Goal: Task Accomplishment & Management: Manage account settings

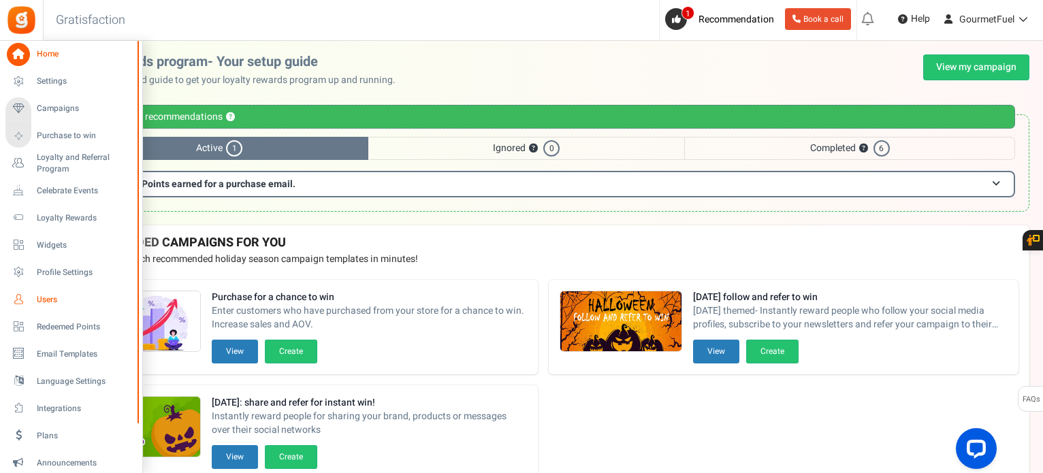
click at [46, 295] on span "Users" at bounding box center [84, 300] width 95 height 12
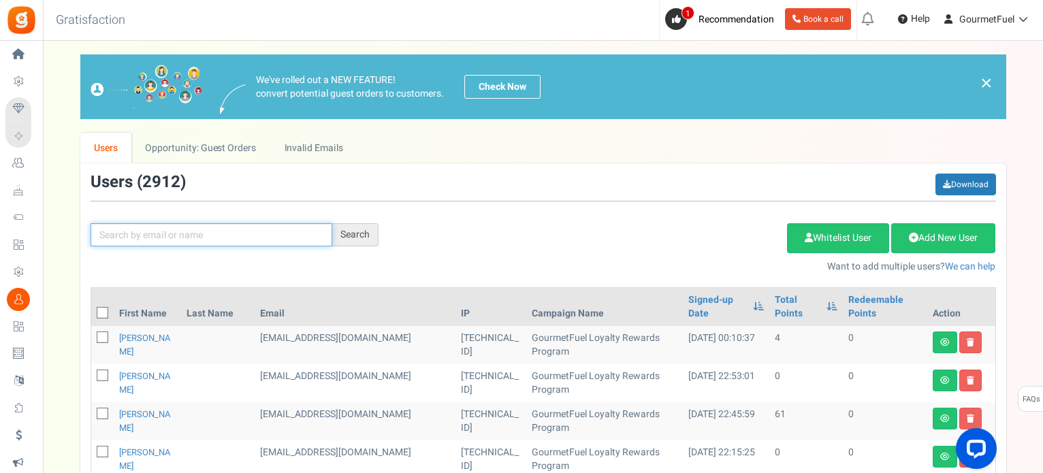
click at [172, 238] on input "text" at bounding box center [212, 234] width 242 height 23
paste input "[EMAIL_ADDRESS][DOMAIN_NAME]"
type input "[EMAIL_ADDRESS][DOMAIN_NAME]"
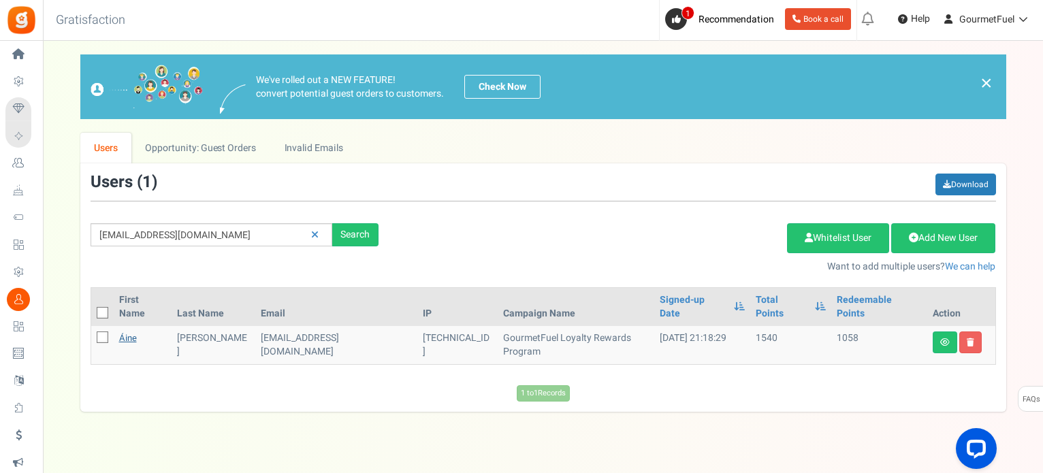
click at [124, 331] on link "Áine" at bounding box center [128, 337] width 18 height 13
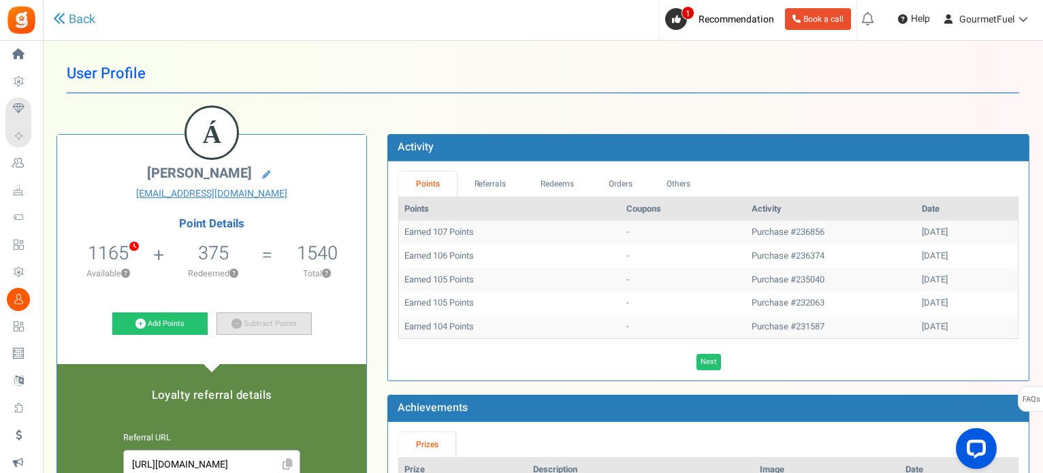
click at [254, 323] on link "Subtract Points" at bounding box center [263, 323] width 95 height 23
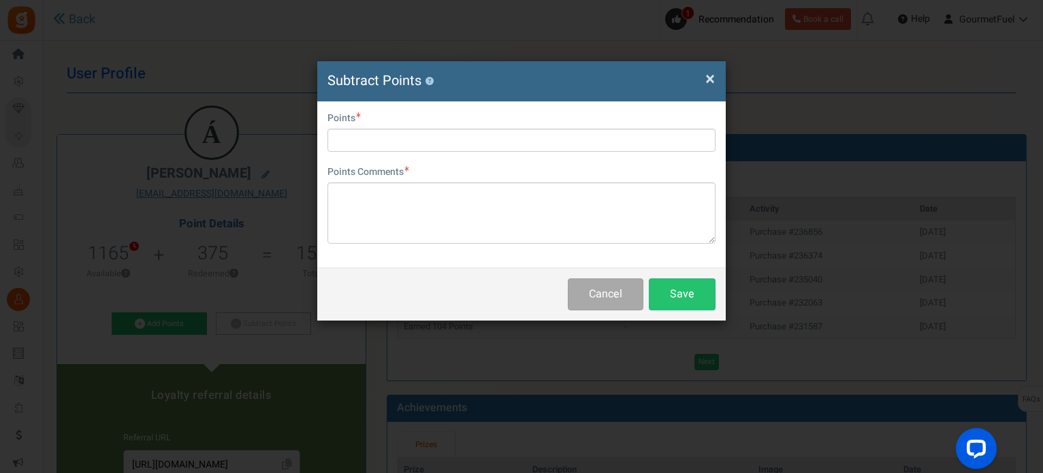
click at [435, 246] on div "User Email [EMAIL_ADDRESS][DOMAIN_NAME] Points Points Comments Char(s) : 0 Allo…" at bounding box center [521, 184] width 408 height 166
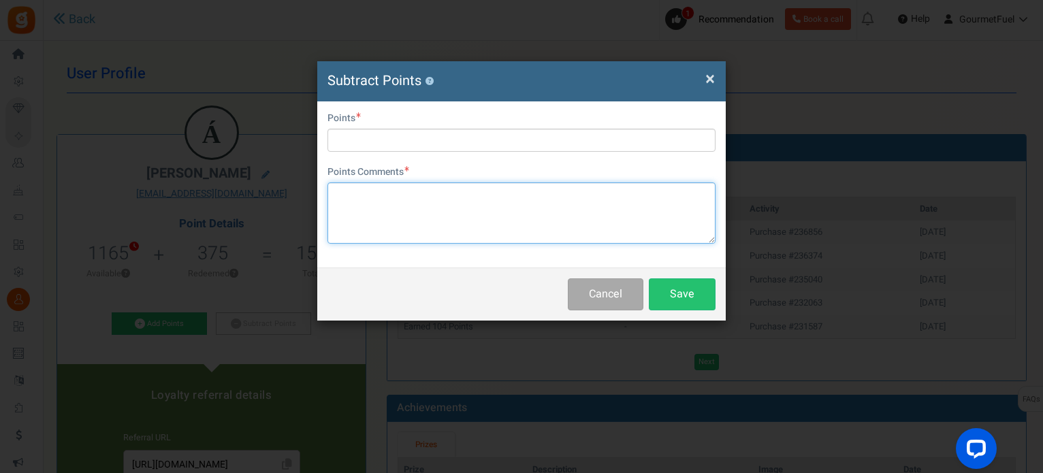
click at [430, 221] on textarea at bounding box center [521, 212] width 388 height 61
paste textarea "1040 points (€52) GRPAYp2PhoWyr"
type textarea "1040 points (€52) GRPAYp2PhoWyr"
drag, startPoint x: 359, startPoint y: 193, endPoint x: 333, endPoint y: 193, distance: 25.9
click at [333, 193] on textarea "1040 points (€52) GRPAYp2PhoWyr" at bounding box center [521, 212] width 388 height 61
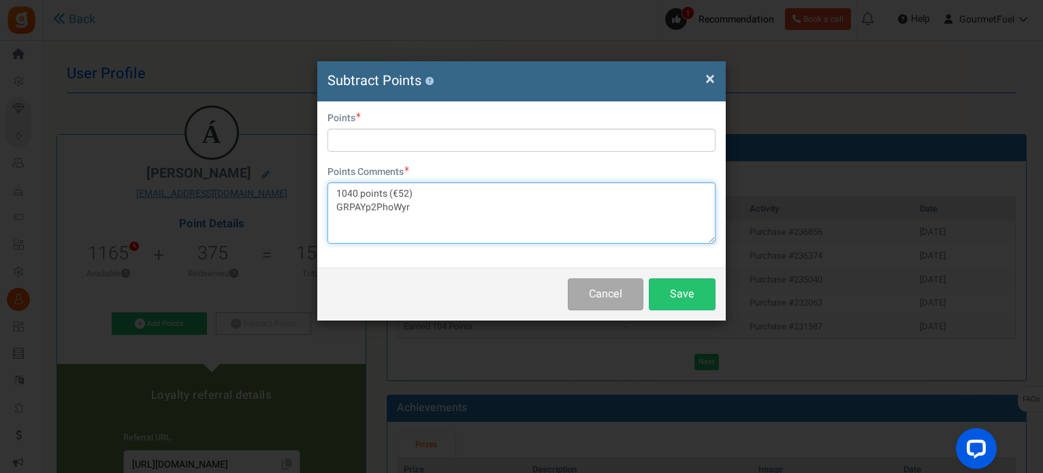
click at [360, 190] on textarea "1040 points (€52) GRPAYp2PhoWyr" at bounding box center [521, 212] width 388 height 61
drag, startPoint x: 357, startPoint y: 190, endPoint x: 310, endPoint y: 187, distance: 47.0
click at [310, 187] on div "× Close Subtract Points ? User Email [EMAIL_ADDRESS][DOMAIN_NAME] Points Points…" at bounding box center [521, 236] width 1043 height 473
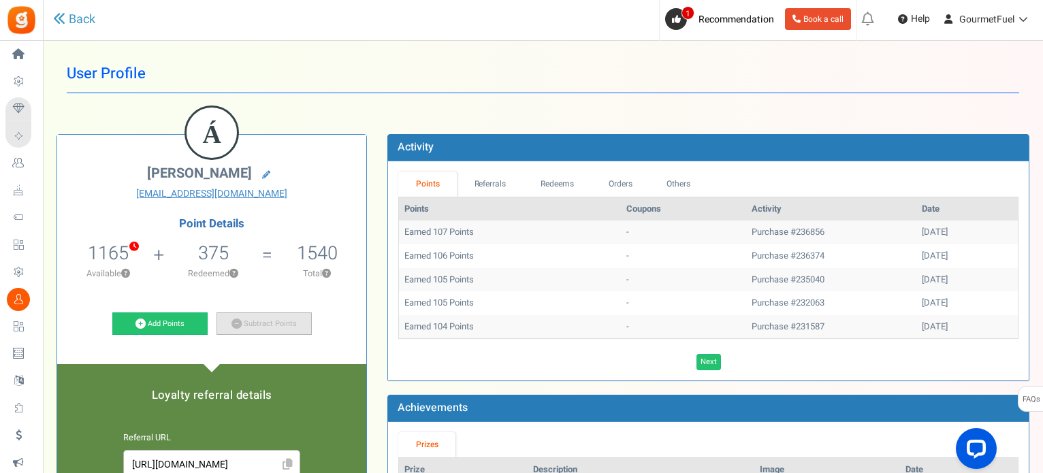
click at [305, 317] on link "Subtract Points" at bounding box center [263, 323] width 95 height 23
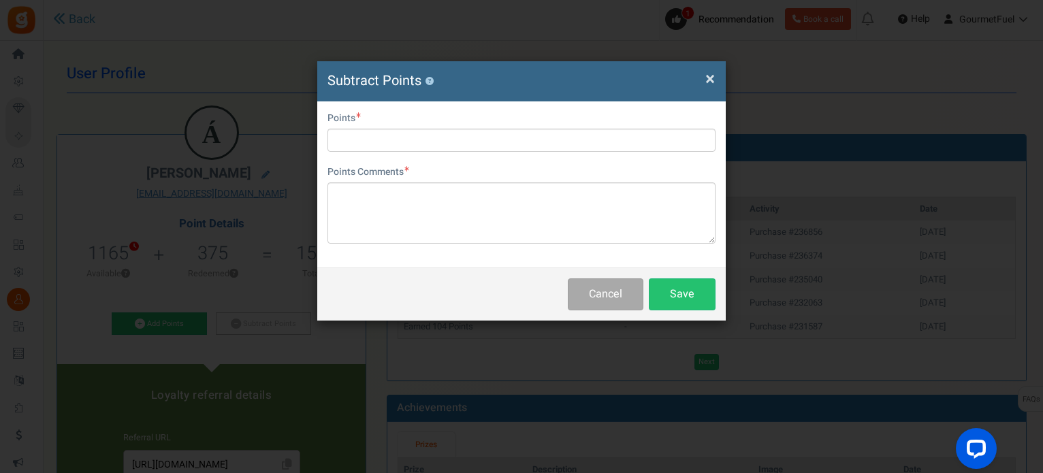
click at [373, 245] on div "User Email [EMAIL_ADDRESS][DOMAIN_NAME] Points Points Comments Char(s) : 0 Allo…" at bounding box center [521, 184] width 408 height 166
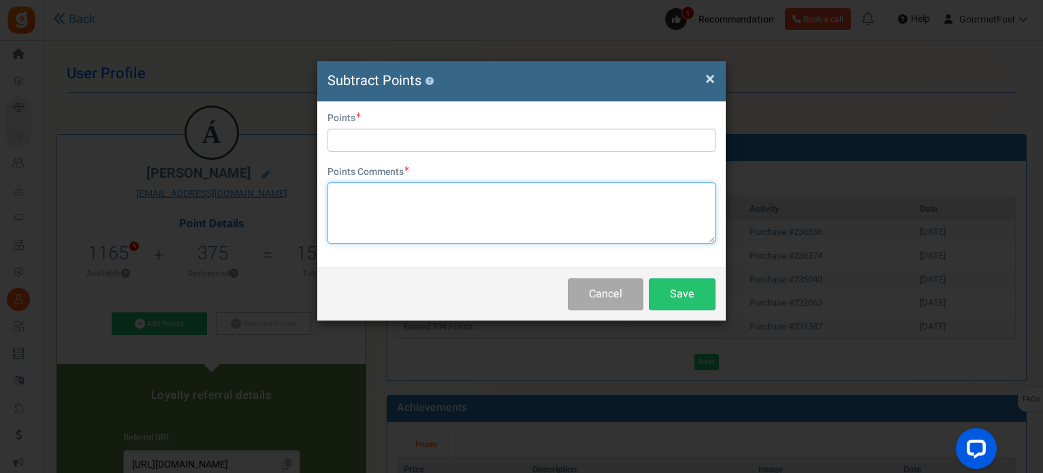
click at [387, 222] on textarea at bounding box center [521, 212] width 388 height 61
paste textarea "1040"
type textarea "1040"
paste textarea "1040 points (€52) GRPAYp2PhoWyr"
drag, startPoint x: 356, startPoint y: 194, endPoint x: 330, endPoint y: 194, distance: 25.9
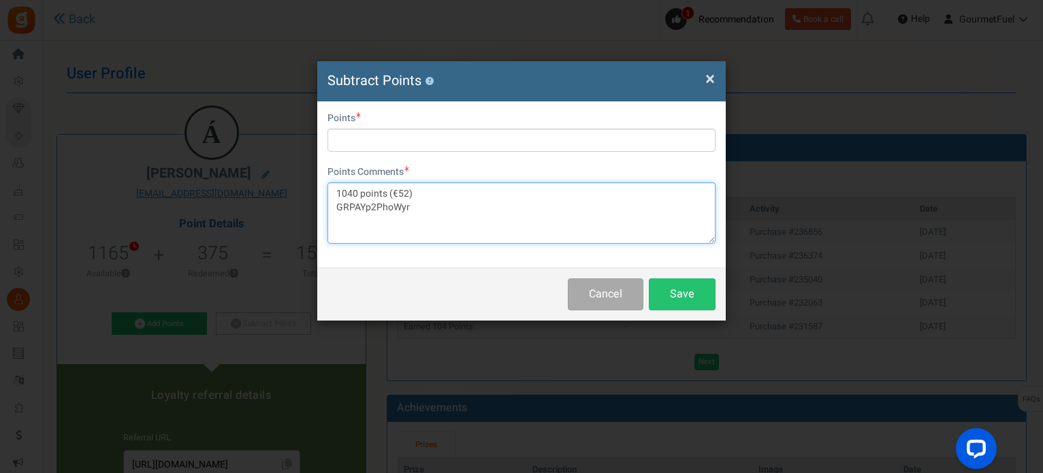
click at [350, 194] on textarea "1040 points (€52) GRPAYp2PhoWyr" at bounding box center [521, 212] width 388 height 61
drag, startPoint x: 330, startPoint y: 194, endPoint x: 356, endPoint y: 194, distance: 25.9
click at [356, 194] on textarea "1040 points (€52) GRPAYp2PhoWyr" at bounding box center [521, 212] width 388 height 61
click at [406, 194] on textarea "1040 points (€52) GRPAYp2PhoWyr" at bounding box center [521, 212] width 388 height 61
type textarea "1040 points (€52SC) GRPAYp2PhoWyr"
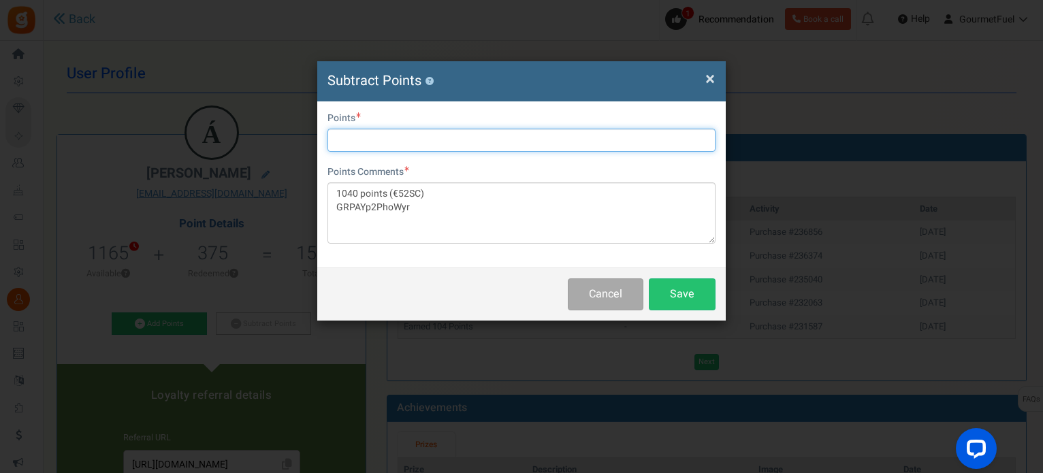
click at [397, 133] on input "text" at bounding box center [521, 140] width 388 height 23
type input "1040"
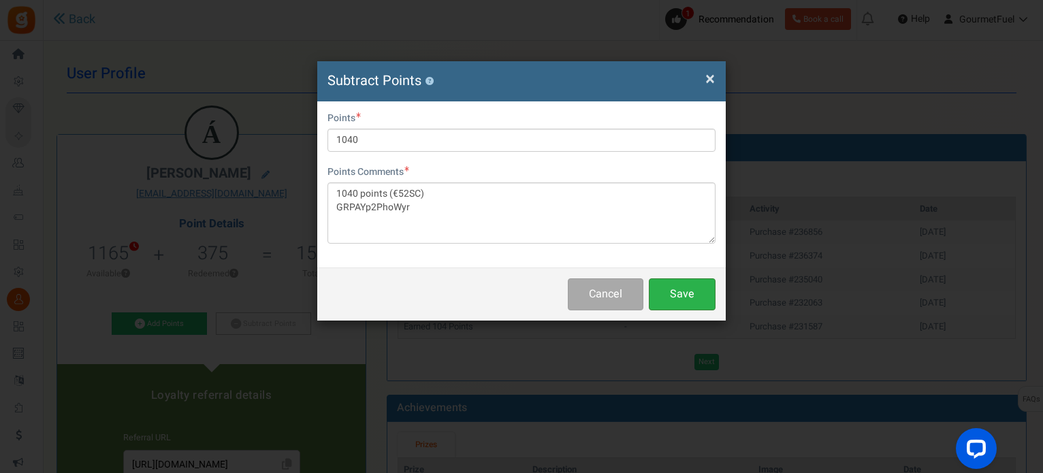
click at [697, 291] on button "Save" at bounding box center [682, 294] width 67 height 32
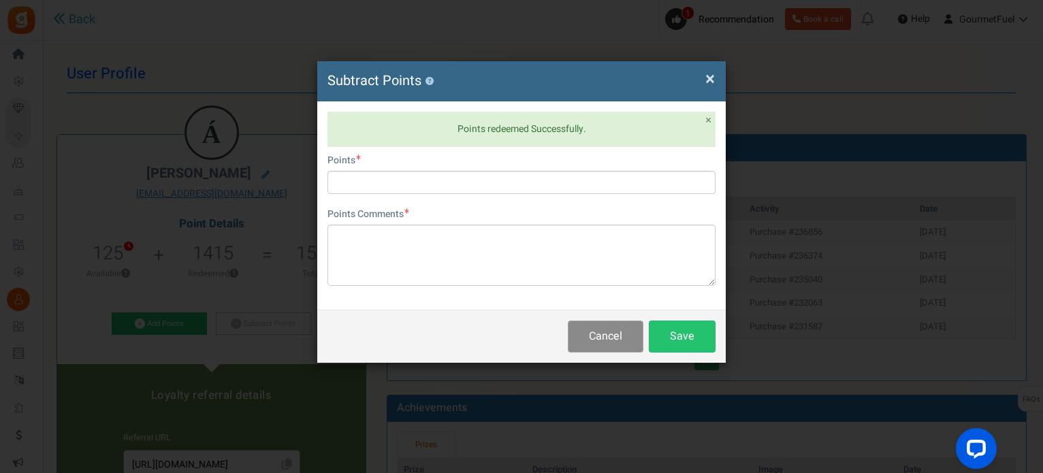
drag, startPoint x: 611, startPoint y: 331, endPoint x: 606, endPoint y: 309, distance: 22.5
click at [610, 331] on button "Cancel" at bounding box center [606, 337] width 76 height 32
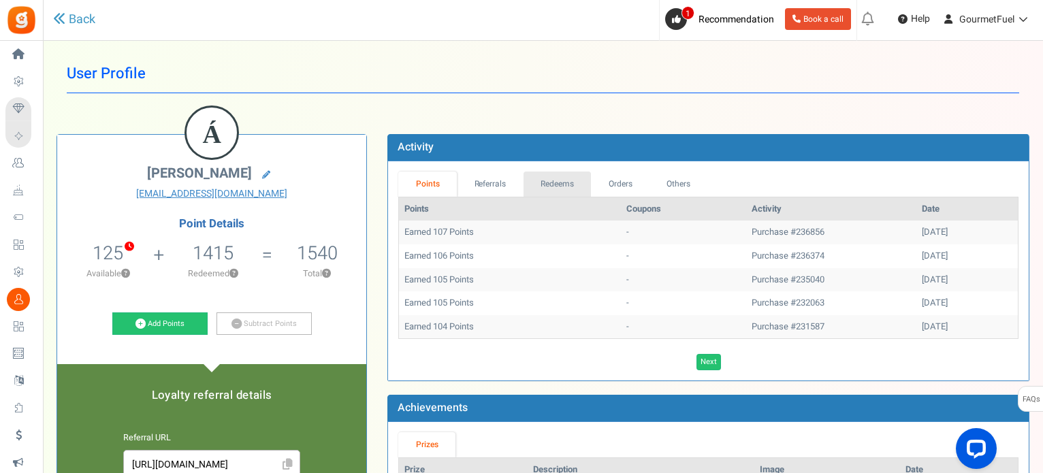
click at [570, 180] on link "Redeems" at bounding box center [557, 184] width 68 height 25
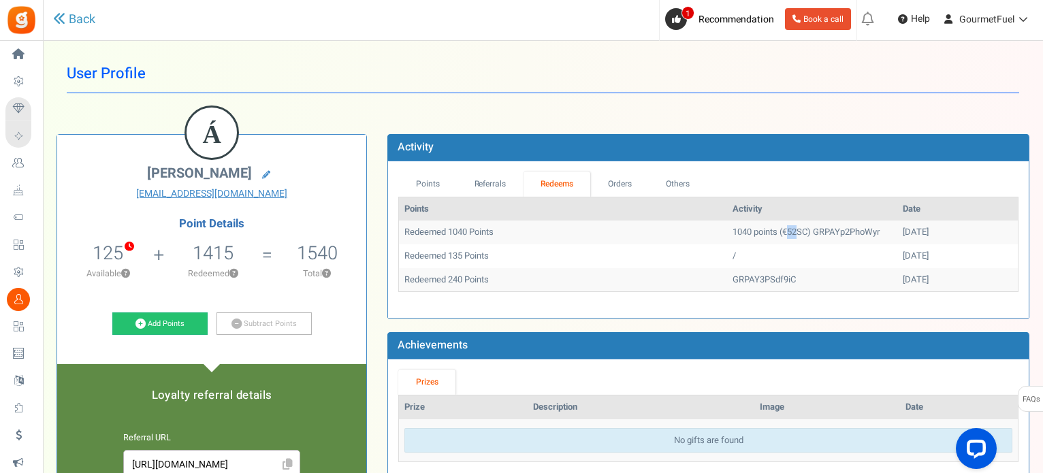
drag, startPoint x: 755, startPoint y: 232, endPoint x: 746, endPoint y: 233, distance: 8.9
click at [746, 233] on td "1040 points (€52SC) GRPAYp2PhoWyr" at bounding box center [812, 233] width 170 height 24
copy td "52"
